Goal: Transaction & Acquisition: Purchase product/service

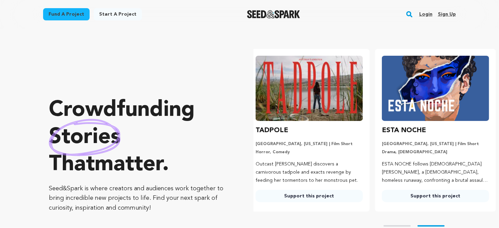
scroll to position [0, 132]
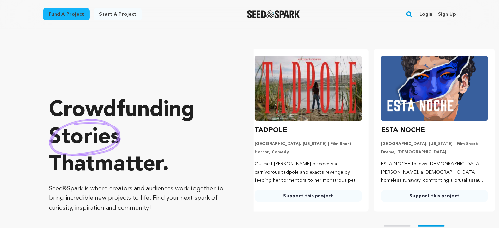
click at [410, 14] on rect "button" at bounding box center [410, 14] width 8 height 8
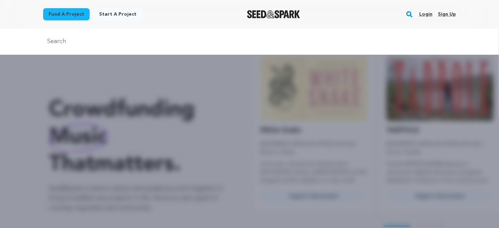
scroll to position [0, 0]
click at [301, 37] on input "do not disturb day" at bounding box center [249, 42] width 413 height 10
type input "do not disturb day"
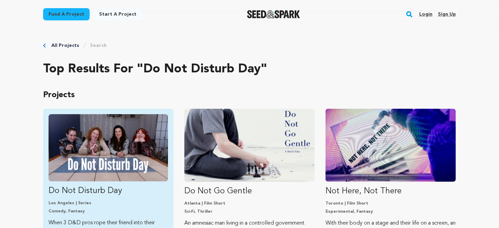
click at [123, 123] on img "Fund Do Not Disturb Day" at bounding box center [109, 147] width 120 height 67
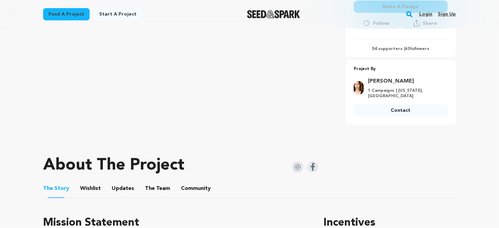
scroll to position [36, 0]
